Goal: Information Seeking & Learning: Check status

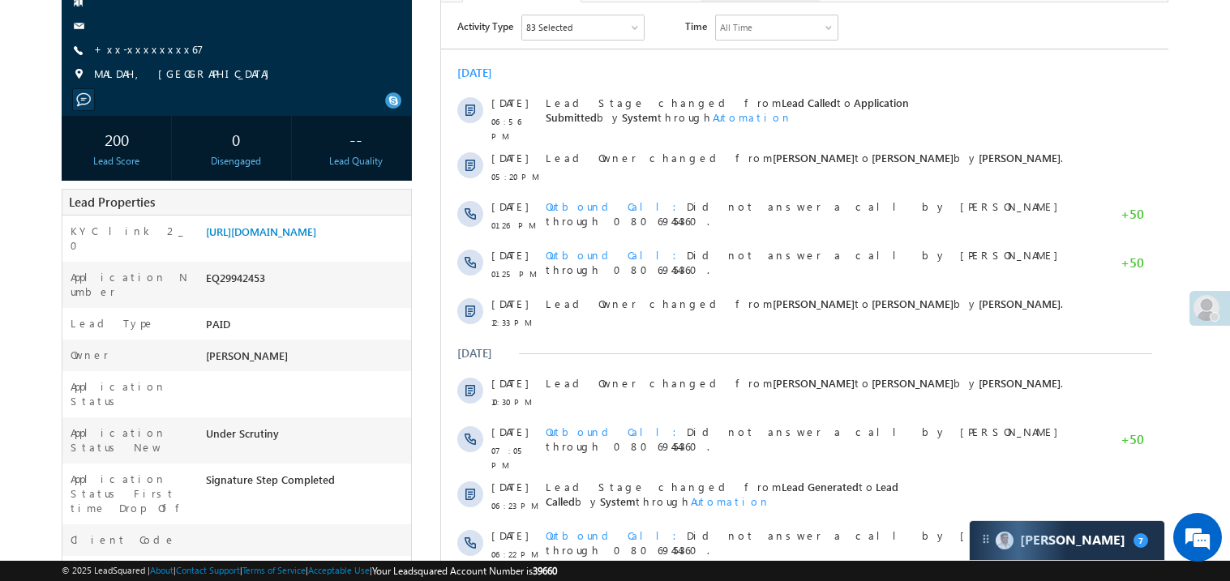
scroll to position [194, 0]
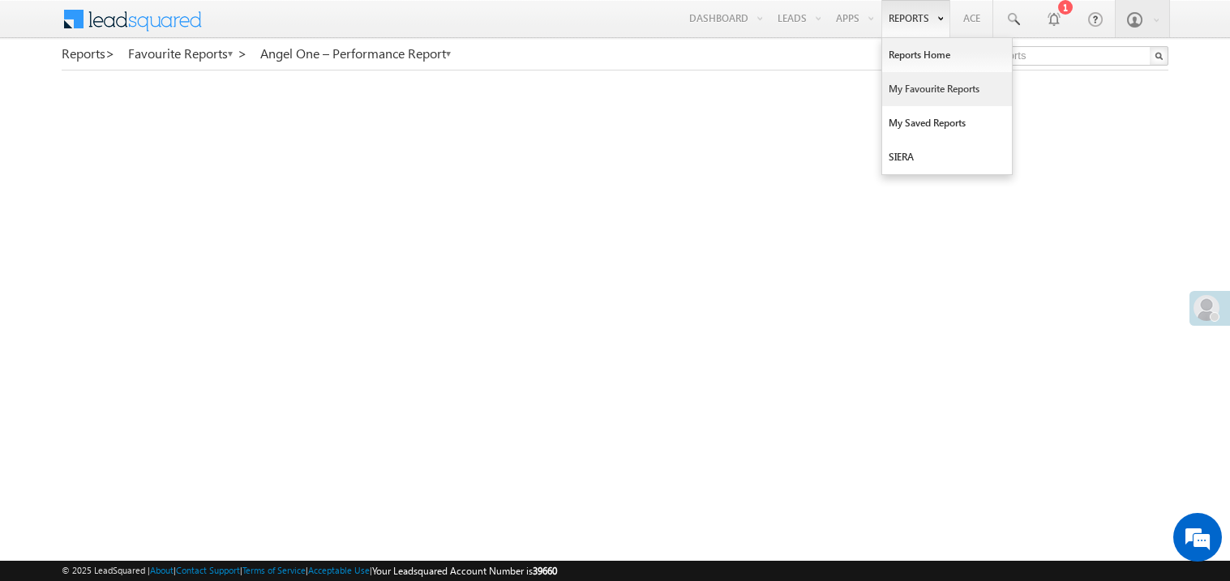
click at [905, 84] on link "My Favourite Reports" at bounding box center [947, 89] width 130 height 34
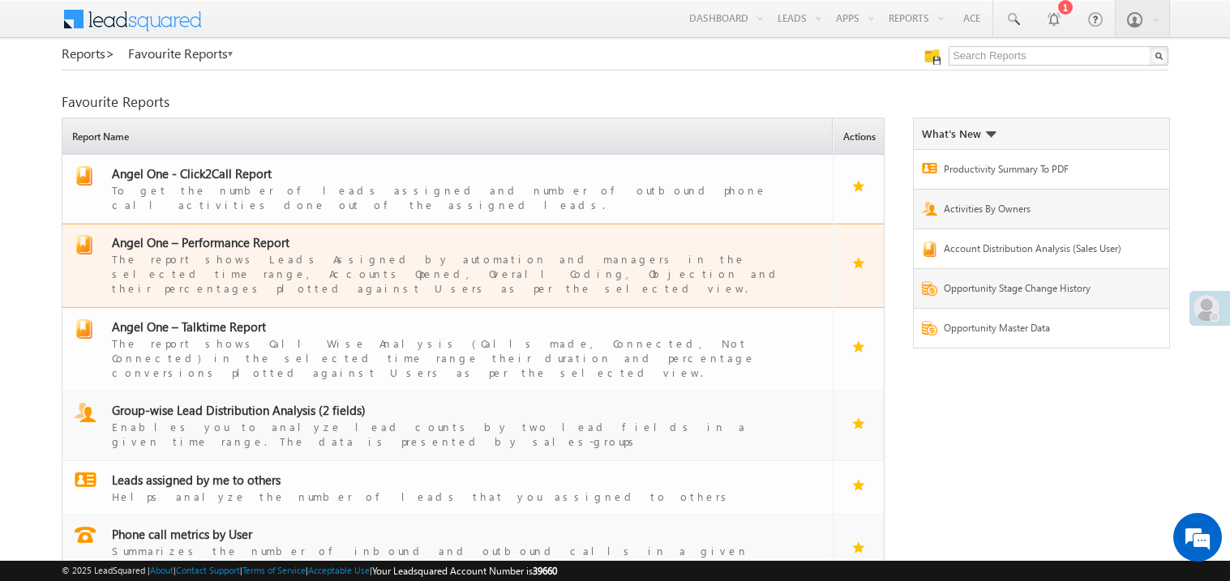
click at [221, 235] on span "Angel One – Performance Report" at bounding box center [201, 242] width 178 height 16
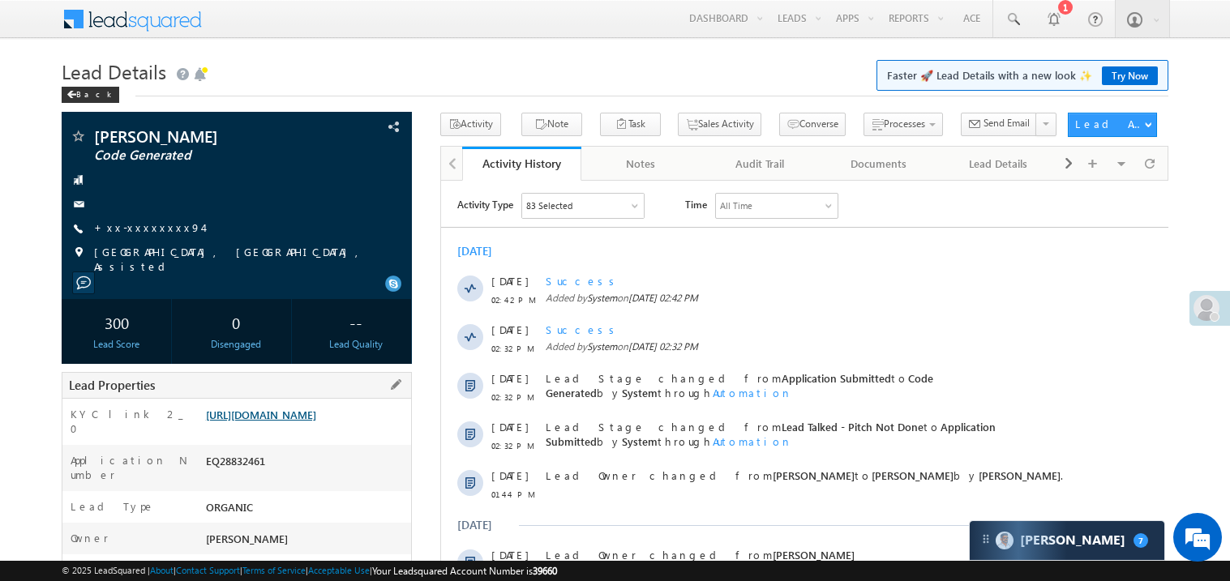
click at [314, 422] on link "https://angelbroking1-pk3em7sa.customui-test.leadsquared.com?leadId=36ff5503-90…" at bounding box center [261, 415] width 110 height 14
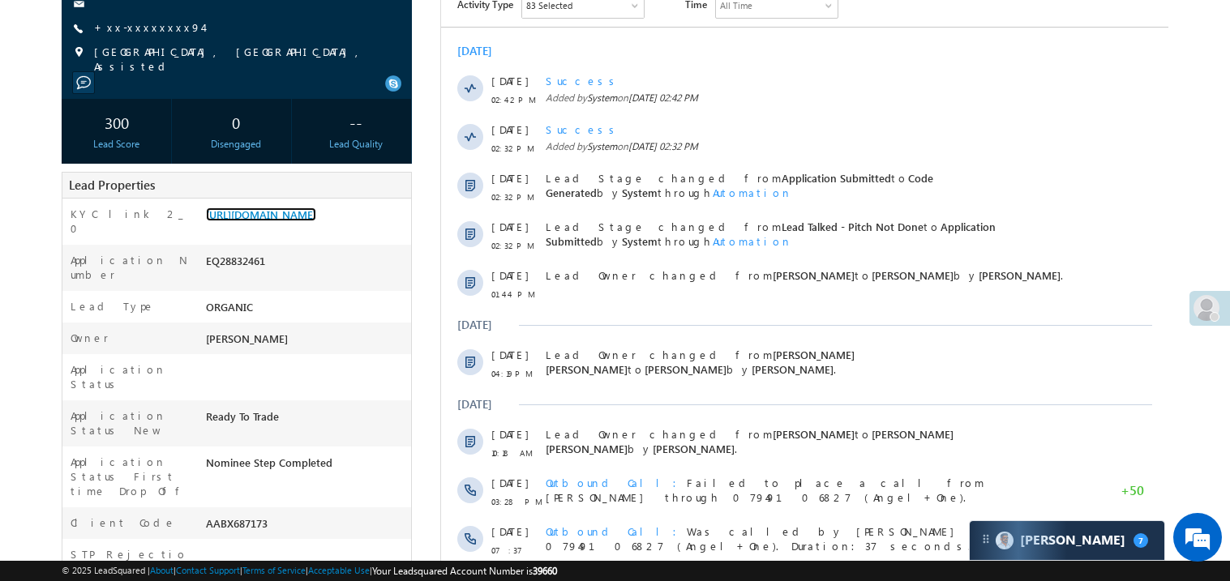
scroll to position [226, 0]
